Goal: Navigation & Orientation: Understand site structure

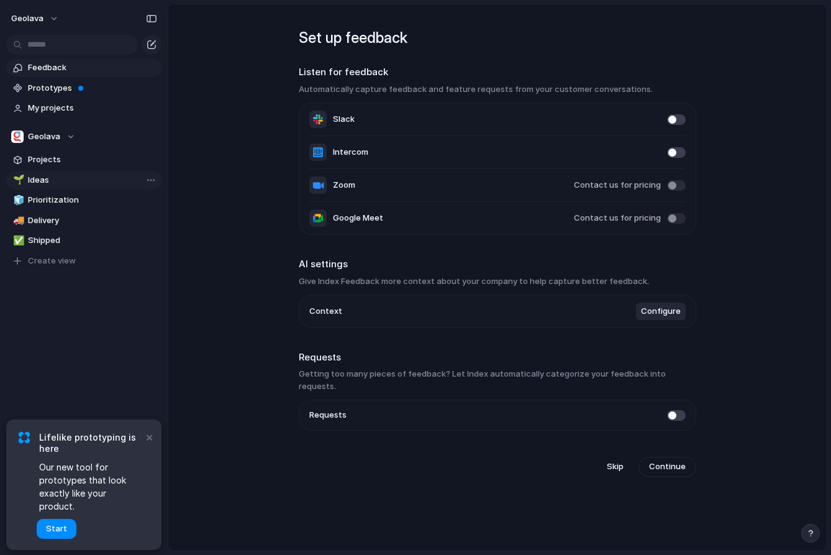
click at [58, 171] on link "🌱 Ideas" at bounding box center [83, 180] width 155 height 19
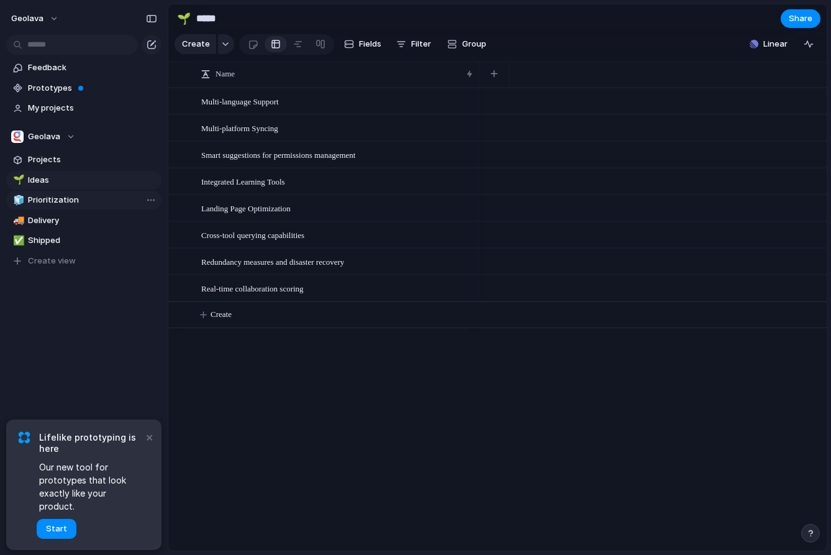
click at [55, 194] on span "Prioritization" at bounding box center [92, 200] width 129 height 12
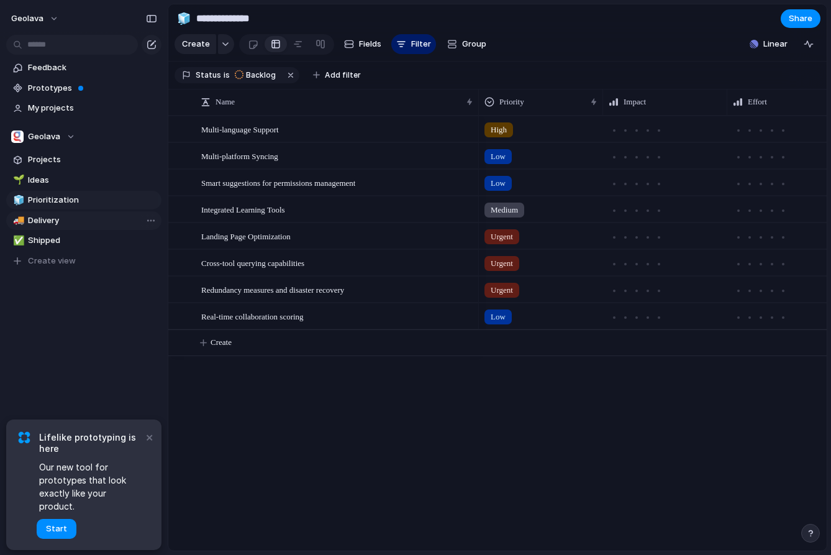
click at [52, 220] on span "Delivery" at bounding box center [92, 220] width 129 height 12
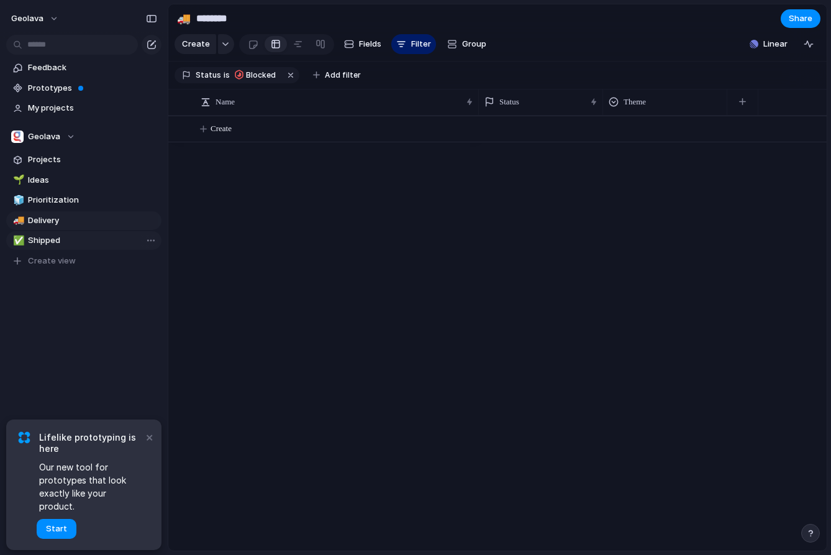
click at [52, 245] on span "Shipped" at bounding box center [92, 240] width 129 height 12
type input "*******"
click at [61, 70] on span "Feedback" at bounding box center [92, 67] width 129 height 12
